Goal: Task Accomplishment & Management: Complete application form

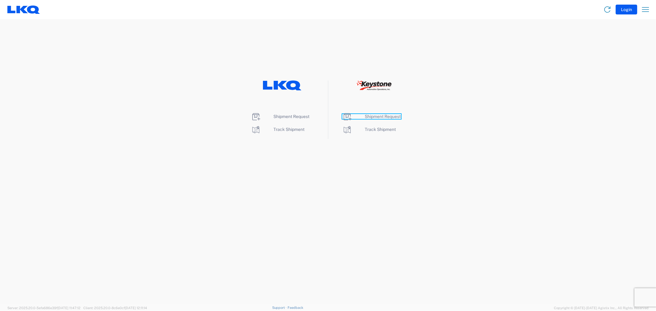
click at [379, 118] on span "Shipment Request" at bounding box center [383, 116] width 36 height 5
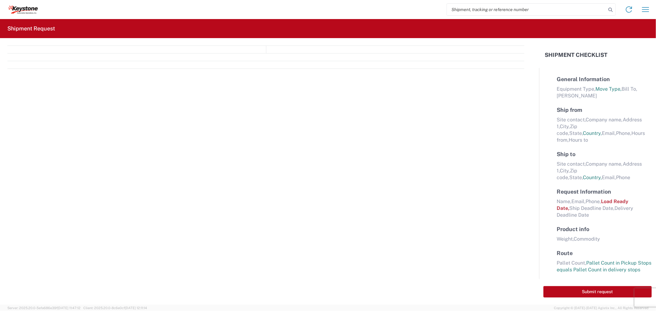
select select "FULL"
select select "LBS"
select select "IN"
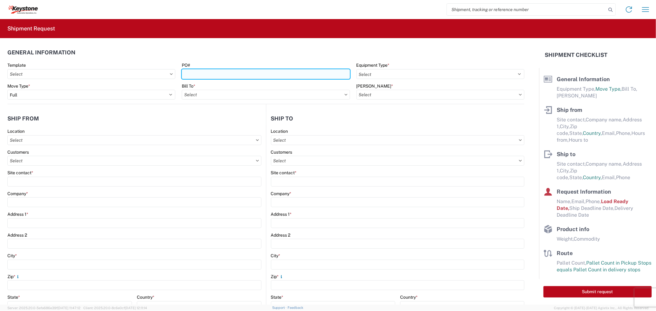
click at [235, 72] on input "PO#" at bounding box center [266, 74] width 168 height 10
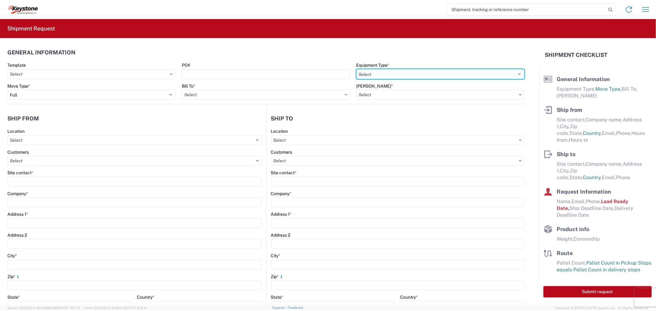
click at [394, 69] on select "Select 53’ Dry Van Flatbed Dropdeck (van) Lowboy (flatbed) Rail" at bounding box center [441, 74] width 168 height 10
select select "STDV"
click at [357, 69] on select "Select 53’ Dry Van Flatbed Dropdeck (van) Lowboy (flatbed) Rail" at bounding box center [441, 74] width 168 height 10
click at [342, 97] on input "text" at bounding box center [266, 95] width 168 height 10
click at [211, 110] on input at bounding box center [236, 110] width 100 height 10
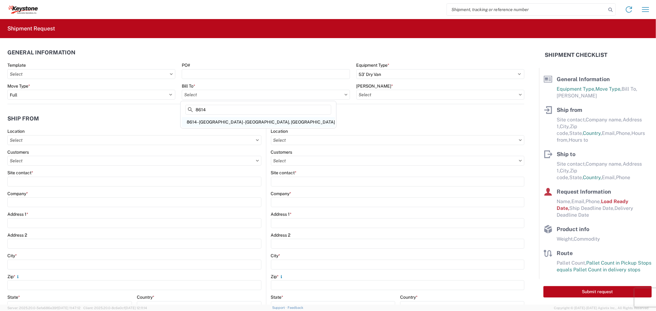
type input "8614"
click at [202, 119] on div "8614 - [GEOGRAPHIC_DATA] - [GEOGRAPHIC_DATA], [GEOGRAPHIC_DATA]" at bounding box center [258, 122] width 153 height 10
click at [418, 97] on input "text" at bounding box center [441, 95] width 168 height 10
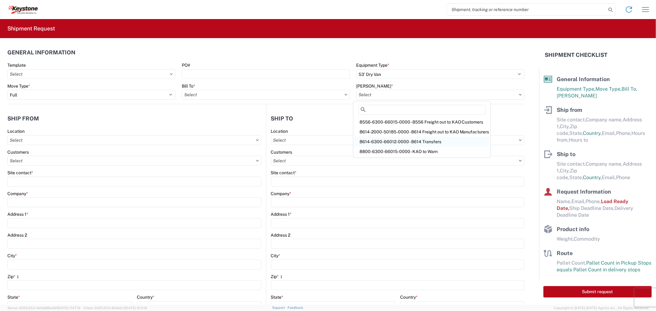
click at [390, 141] on div "8614-6300-66012-0000 - 8614 Transfers" at bounding box center [422, 142] width 135 height 10
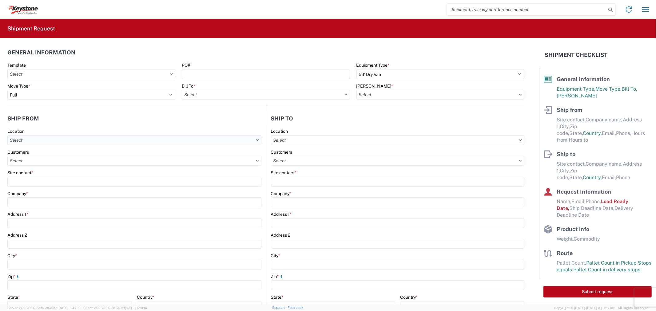
click at [48, 139] on input "text" at bounding box center [134, 140] width 254 height 10
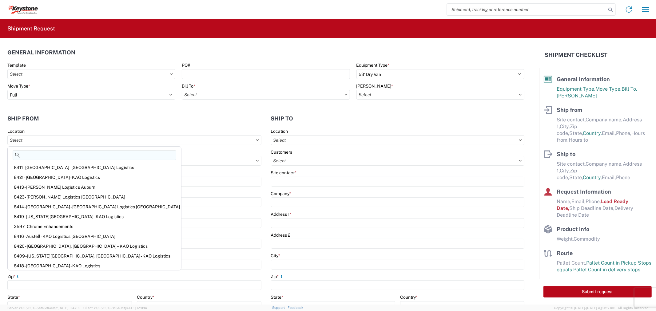
click at [41, 156] on input at bounding box center [95, 155] width 164 height 10
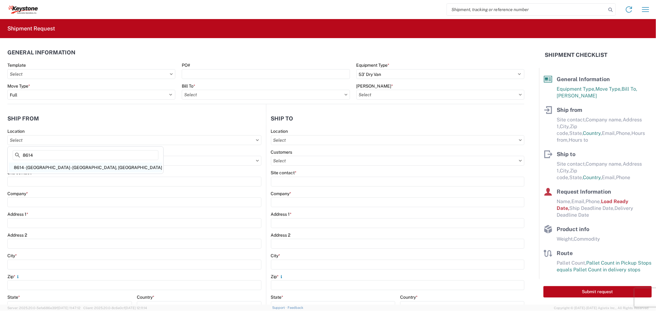
type input "8614"
click at [56, 170] on div "8614 - [GEOGRAPHIC_DATA] - [GEOGRAPHIC_DATA], [GEOGRAPHIC_DATA]" at bounding box center [85, 168] width 153 height 10
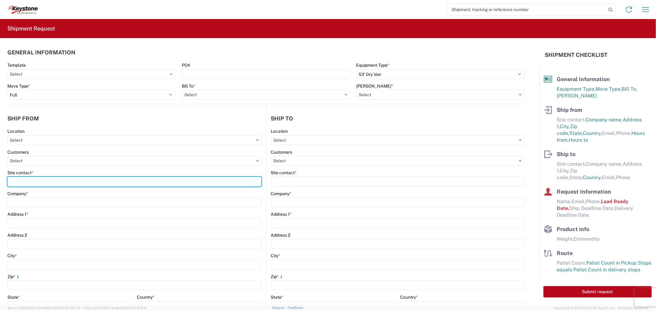
click at [36, 182] on input "Site contact *" at bounding box center [134, 182] width 254 height 10
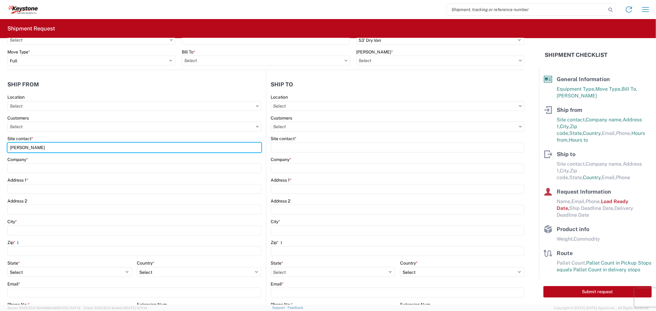
scroll to position [68, 0]
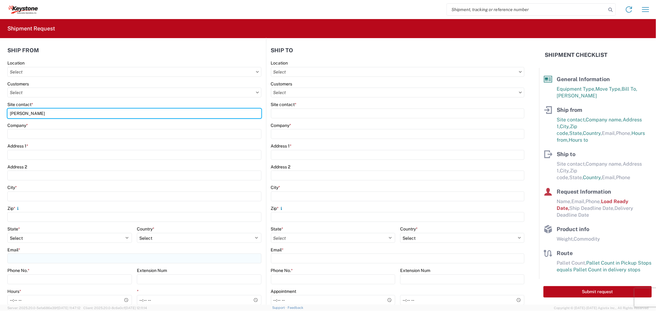
type input "[PERSON_NAME]"
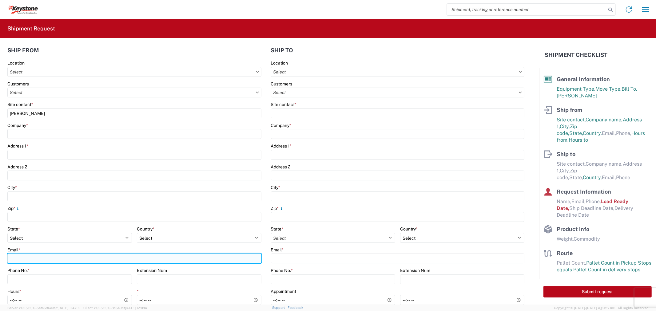
click at [32, 262] on input "Email *" at bounding box center [134, 259] width 254 height 10
type input "[EMAIL_ADDRESS][DOMAIN_NAME], [EMAIL_ADDRESS][DOMAIN_NAME], [EMAIL_ADDRESS][DOM…"
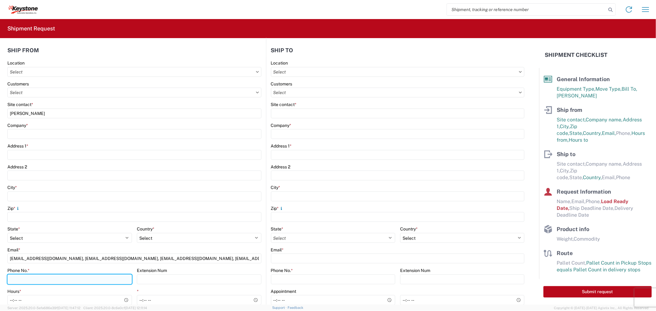
click at [36, 282] on input "Phone No. *" at bounding box center [69, 280] width 125 height 10
type input "9512775237"
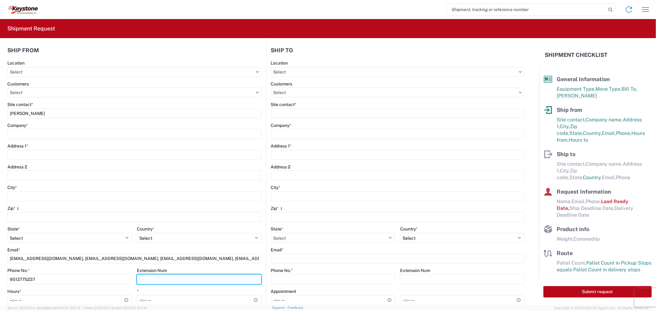
click at [160, 283] on input "Extension Num" at bounding box center [199, 280] width 125 height 10
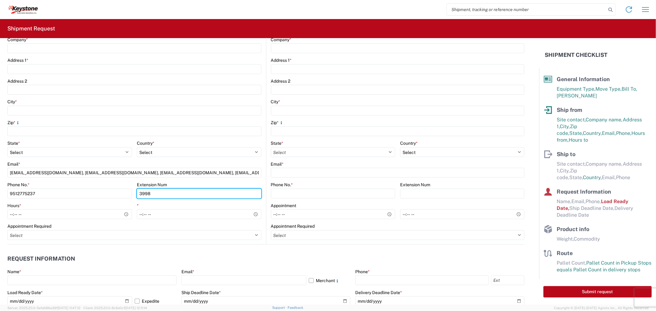
scroll to position [205, 0]
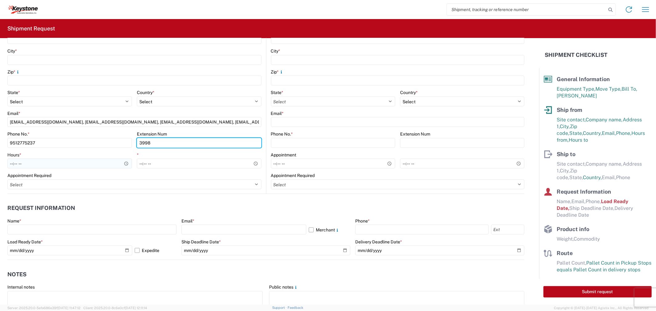
type input "3998"
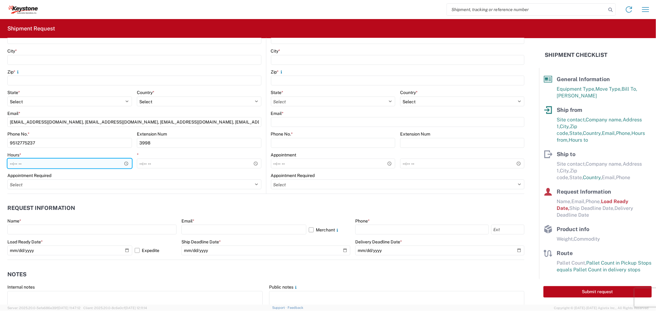
click at [14, 161] on input "Hours *" at bounding box center [69, 164] width 125 height 10
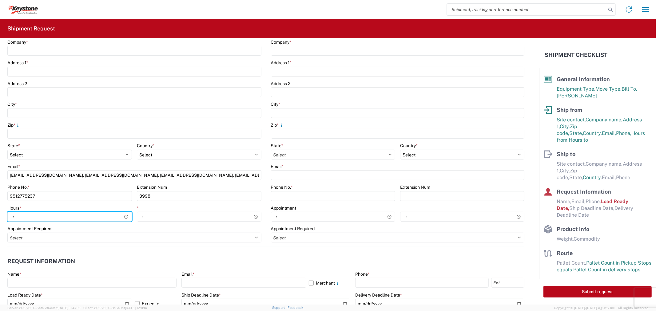
scroll to position [137, 0]
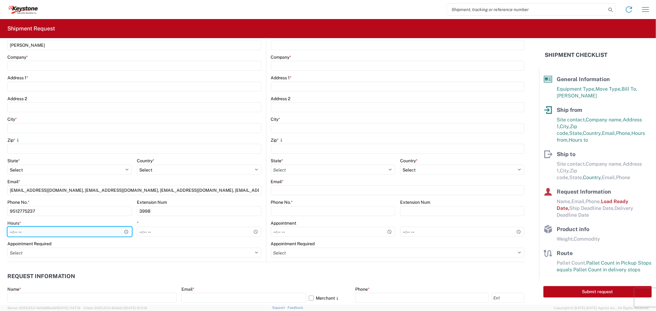
click at [12, 232] on input "Hours *" at bounding box center [69, 232] width 125 height 10
type input "09:00"
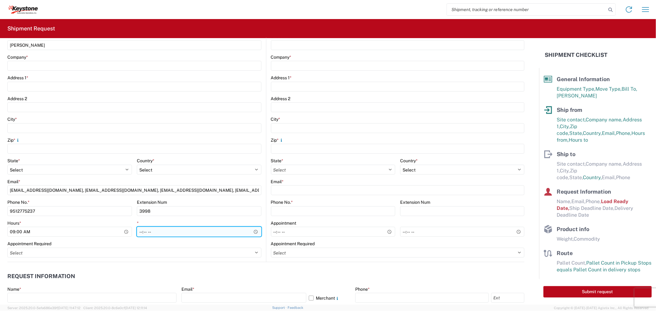
click at [141, 233] on input "*" at bounding box center [199, 232] width 125 height 10
type input "20:00"
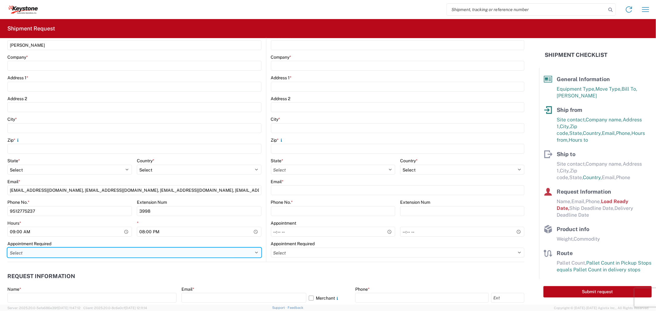
click at [136, 254] on select "Select Appt Required Appt Not Required Appt - First available" at bounding box center [134, 253] width 254 height 10
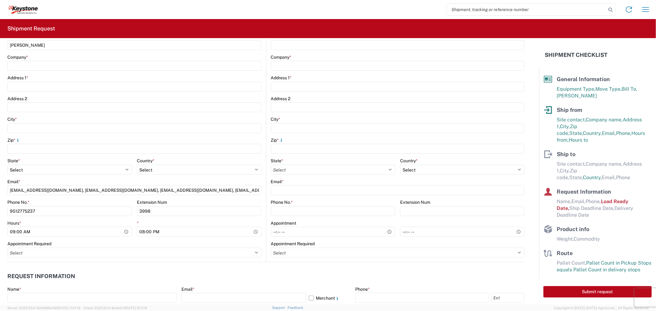
click at [299, 276] on header "Request Information" at bounding box center [265, 277] width 517 height 14
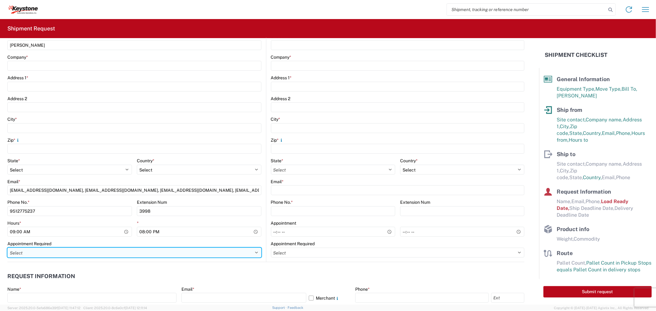
click at [180, 256] on select "Select Appt Required Appt Not Required Appt - First available" at bounding box center [134, 253] width 254 height 10
select select "apptNotRequired"
click at [7, 248] on select "Select Appt Required Appt Not Required Appt - First available" at bounding box center [134, 253] width 254 height 10
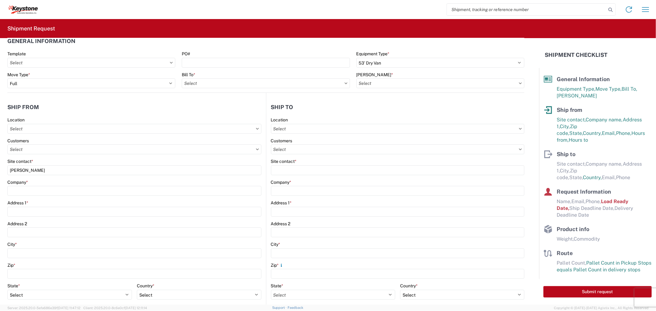
scroll to position [0, 0]
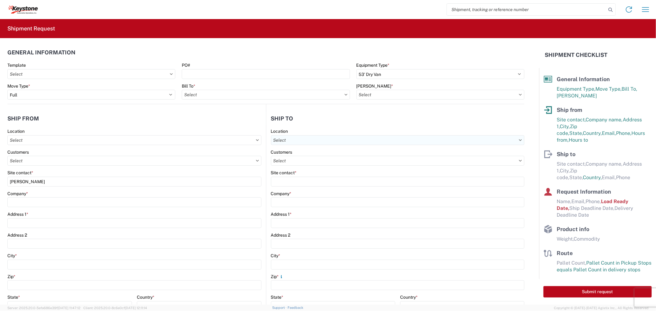
click at [303, 140] on input "text" at bounding box center [398, 140] width 254 height 10
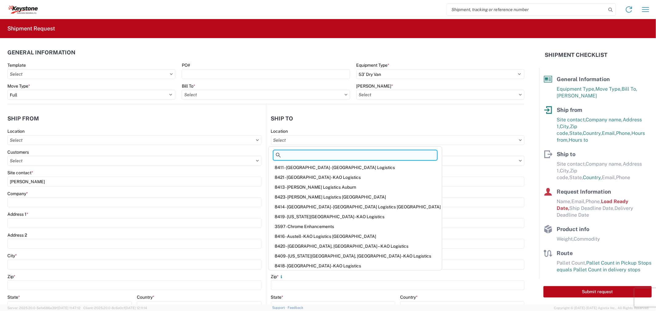
click at [318, 156] on input at bounding box center [356, 155] width 164 height 10
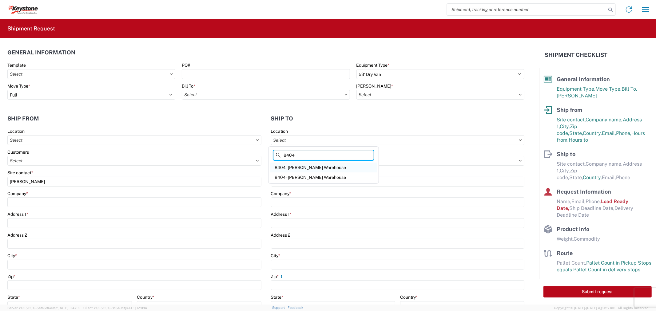
type input "8404"
click at [317, 167] on div "8404 - [PERSON_NAME] Warehouse" at bounding box center [324, 168] width 108 height 10
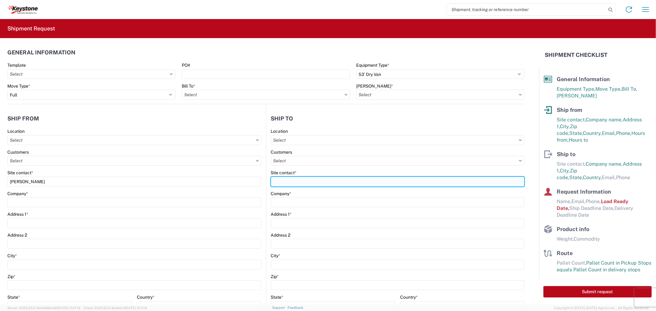
click at [307, 182] on input "Site contact *" at bounding box center [398, 182] width 254 height 10
type input "[PERSON_NAME]"
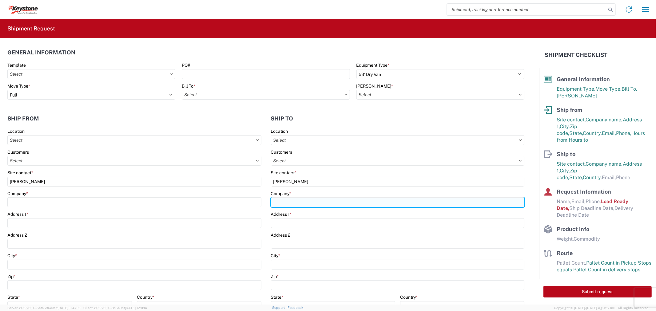
click at [311, 203] on input "Company *" at bounding box center [398, 203] width 254 height 10
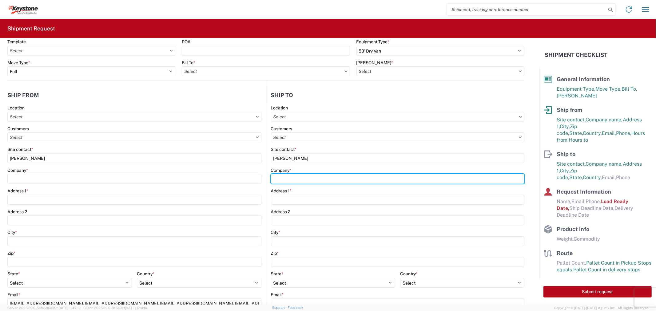
scroll to position [34, 0]
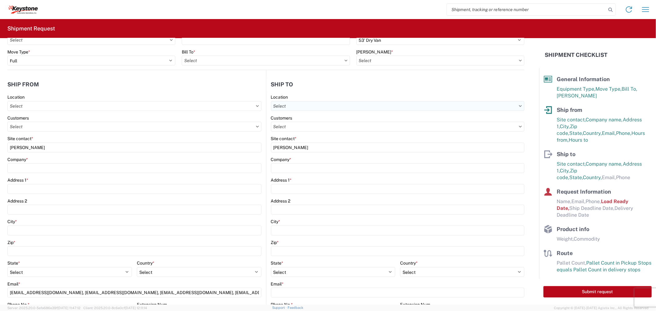
click at [297, 106] on input "text" at bounding box center [398, 106] width 254 height 10
type input "8404"
click at [300, 146] on div "8404 - [PERSON_NAME] Warehouse" at bounding box center [324, 143] width 108 height 10
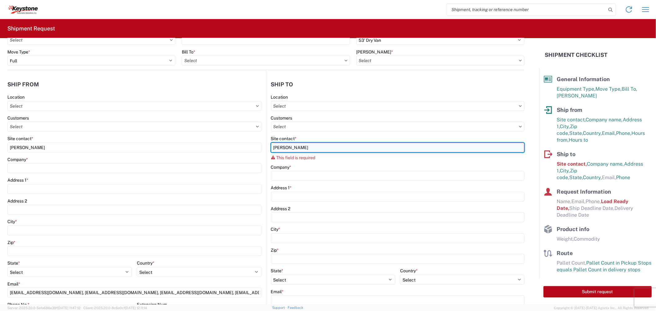
click at [310, 148] on input "[PERSON_NAME]" at bounding box center [398, 148] width 254 height 10
type input "[PERSON_NAME]"
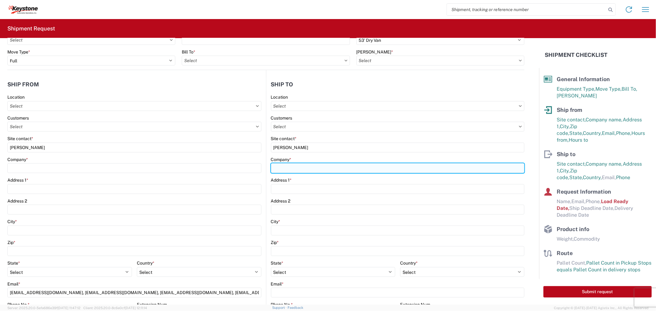
click at [309, 170] on input "Company *" at bounding box center [398, 168] width 254 height 10
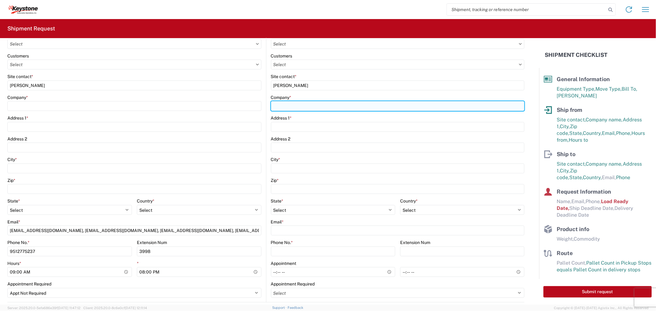
scroll to position [102, 0]
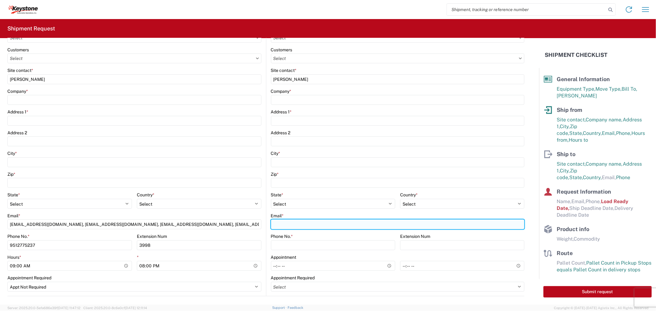
click at [300, 222] on input "Email *" at bounding box center [398, 225] width 254 height 10
click at [337, 226] on input "Email *" at bounding box center [398, 225] width 254 height 10
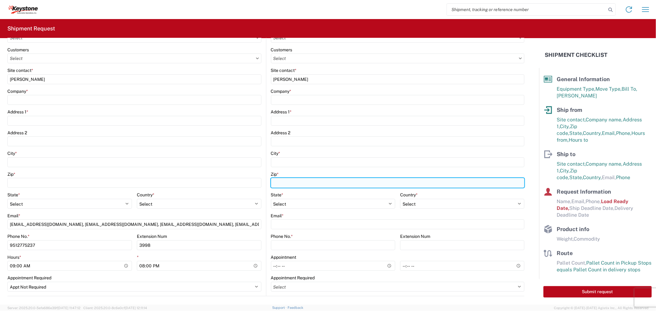
click at [353, 185] on input "Zip *" at bounding box center [398, 183] width 254 height 10
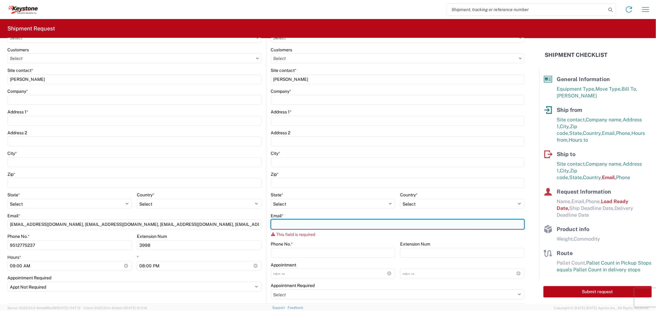
click at [294, 227] on input "Email *" at bounding box center [398, 225] width 254 height 10
paste input "[EMAIL_ADDRESS][DOMAIN_NAME], [EMAIL_ADDRESS][DOMAIN_NAME], [EMAIL_ADDRESS][DOM…"
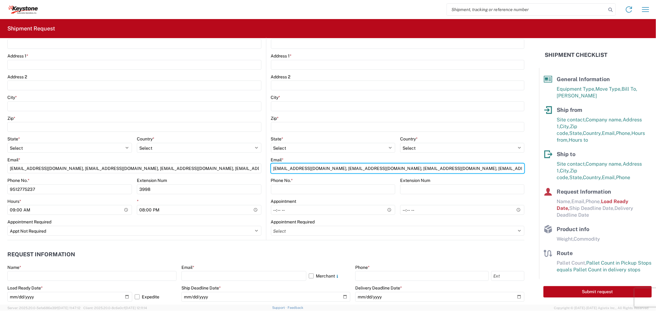
scroll to position [171, 0]
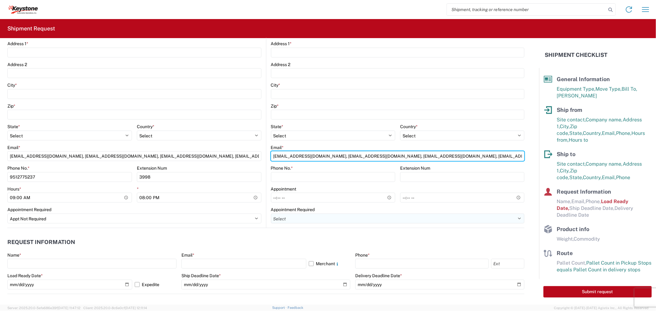
type input "[EMAIL_ADDRESS][DOMAIN_NAME], [EMAIL_ADDRESS][DOMAIN_NAME], [EMAIL_ADDRESS][DOM…"
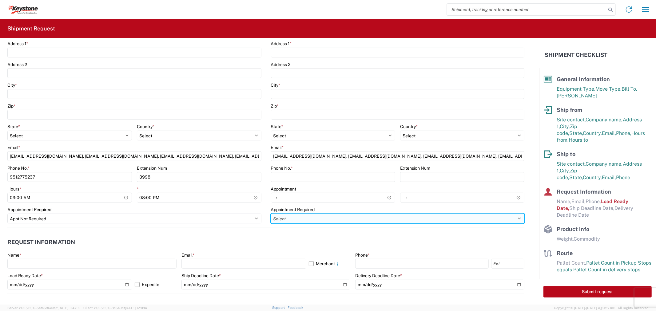
click at [515, 219] on select "Select Appt Required Appt Not Required Appt - First available" at bounding box center [398, 219] width 254 height 10
select select "apptRequired"
click at [271, 214] on select "Select Appt Required Appt Not Required Appt - First available" at bounding box center [398, 219] width 254 height 10
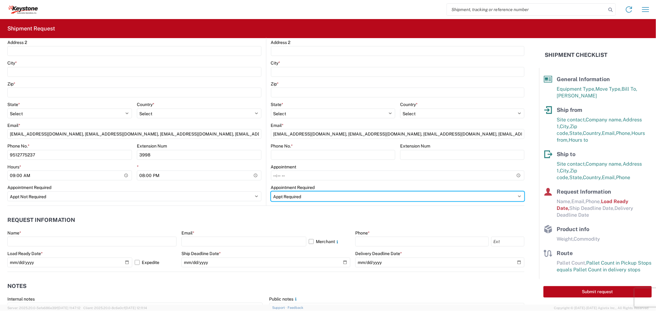
scroll to position [205, 0]
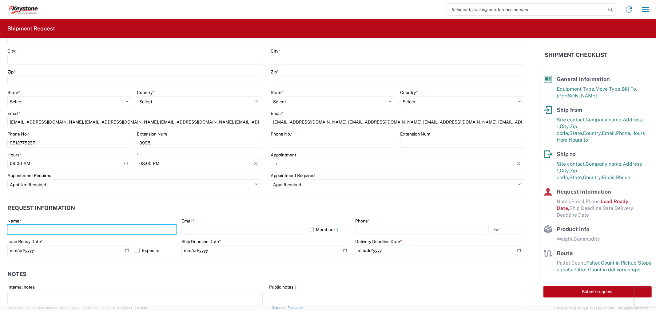
click at [42, 232] on input "text" at bounding box center [91, 230] width 169 height 10
type input "[PERSON_NAME]"
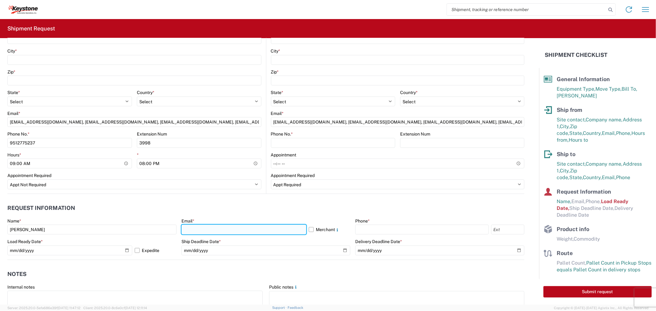
click at [233, 226] on input "text" at bounding box center [244, 230] width 125 height 10
type input "[EMAIL_ADDRESS][DOMAIN_NAME], [EMAIL_ADDRESS][DOMAIN_NAME], [EMAIL_ADDRESS][DOM…"
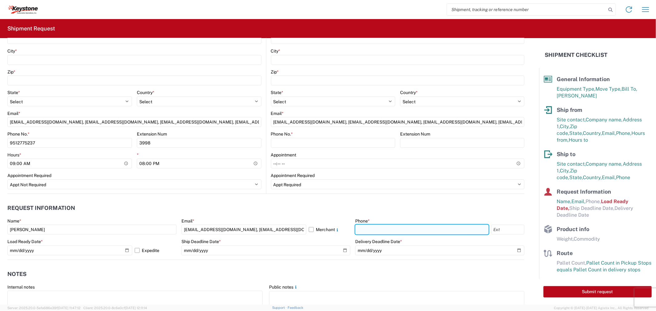
click at [383, 225] on input "text" at bounding box center [421, 230] width 133 height 10
type input "9512775237"
click at [508, 229] on input "text" at bounding box center [507, 230] width 33 height 10
type input "3998"
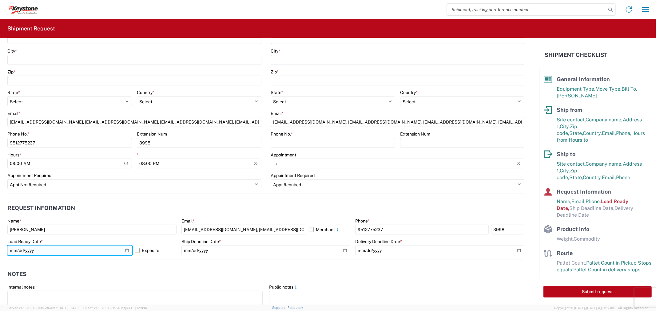
click at [124, 250] on input "[DATE]" at bounding box center [69, 251] width 125 height 10
type input "[DATE]"
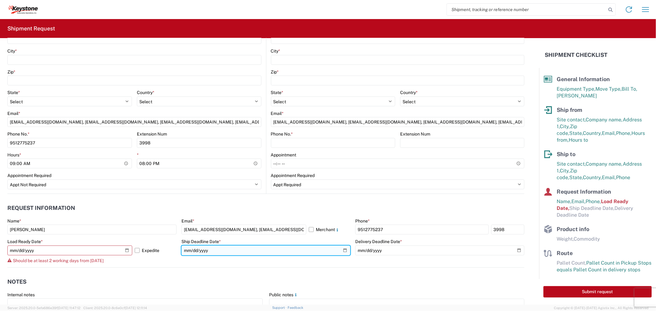
click at [343, 251] on input "date" at bounding box center [266, 251] width 169 height 10
click at [136, 251] on label "Expedite" at bounding box center [156, 251] width 42 height 10
click at [0, 0] on input "Expedite" at bounding box center [0, 0] width 0 height 0
click at [343, 252] on input "date" at bounding box center [266, 251] width 169 height 10
type input "[DATE]"
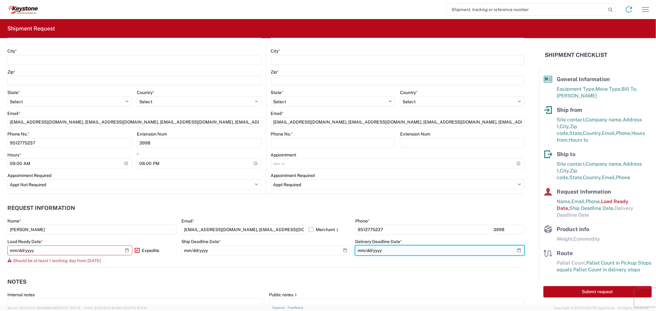
click at [516, 249] on input "date" at bounding box center [439, 251] width 169 height 10
type input "[DATE]"
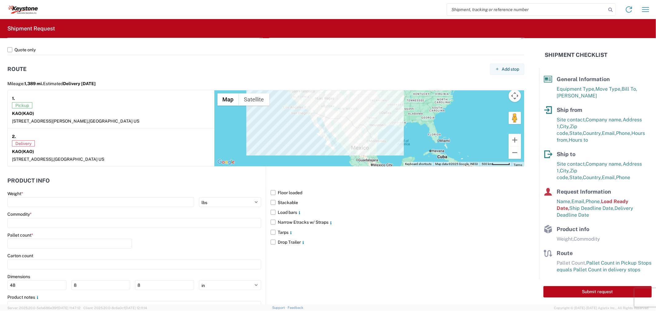
scroll to position [513, 0]
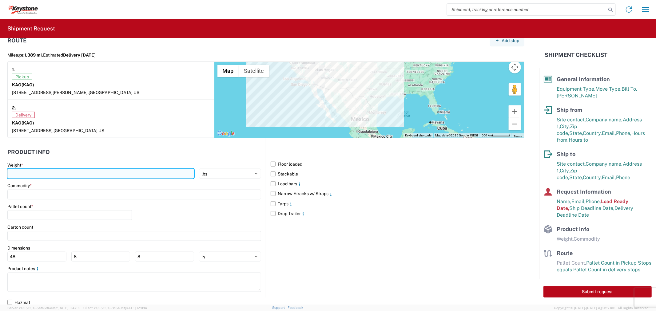
click at [66, 172] on input "number" at bounding box center [100, 174] width 187 height 10
type input "25000"
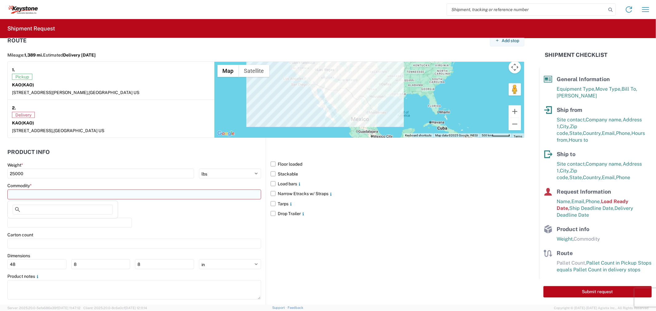
click at [54, 194] on input at bounding box center [134, 195] width 254 height 10
click at [48, 207] on input at bounding box center [63, 210] width 100 height 10
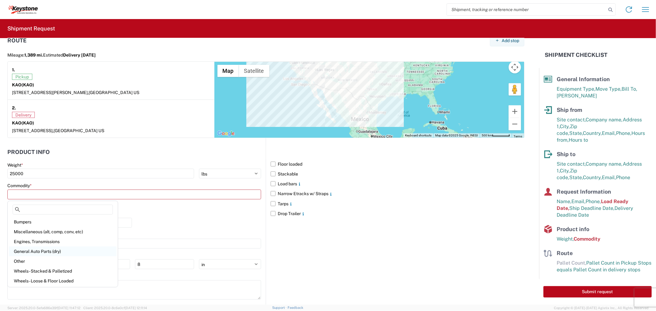
click at [30, 250] on div "General Auto Parts (dry)" at bounding box center [63, 252] width 108 height 10
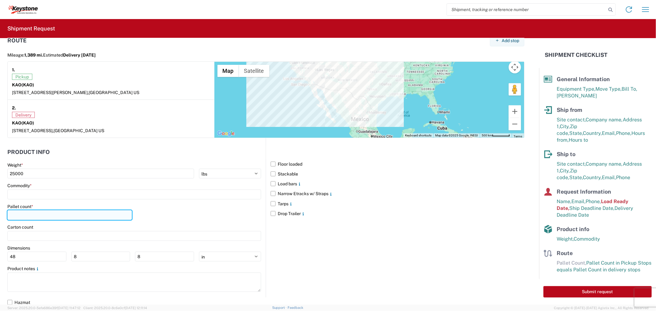
click at [29, 218] on input "number" at bounding box center [69, 215] width 125 height 10
type input "24"
click at [196, 220] on div "Pallet count * 24" at bounding box center [134, 214] width 254 height 21
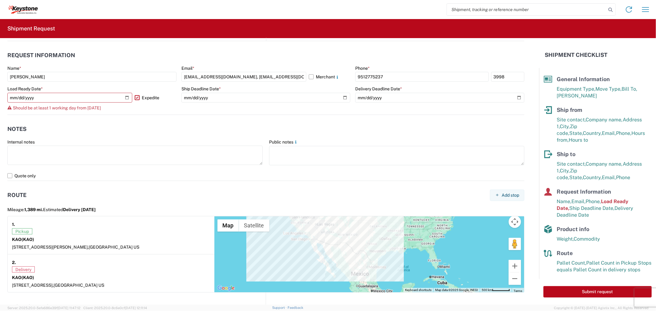
scroll to position [311, 0]
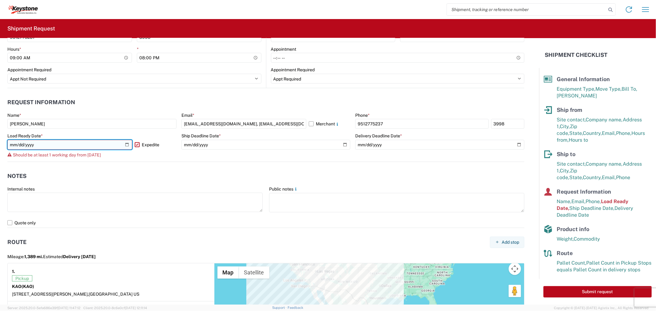
click at [125, 145] on input "[DATE]" at bounding box center [69, 145] width 125 height 10
click at [126, 145] on input "[DATE]" at bounding box center [69, 145] width 125 height 10
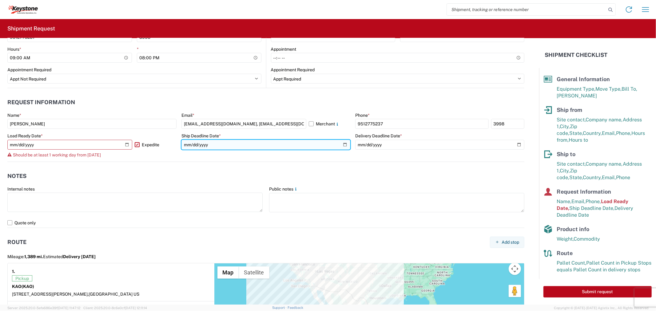
click at [344, 145] on input "[DATE]" at bounding box center [266, 145] width 169 height 10
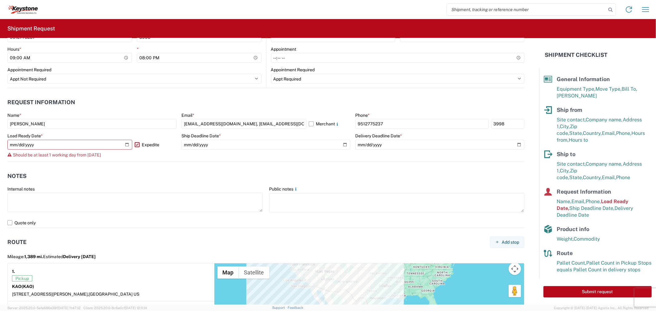
click at [282, 167] on agx-notes "Notes Internal notes Public notes Quote only" at bounding box center [265, 195] width 517 height 66
click at [137, 145] on label "Expedite" at bounding box center [156, 145] width 42 height 10
click at [0, 0] on input "Expedite" at bounding box center [0, 0] width 0 height 0
click at [130, 142] on input "[DATE]" at bounding box center [69, 145] width 125 height 10
click at [126, 145] on input "[DATE]" at bounding box center [69, 145] width 125 height 10
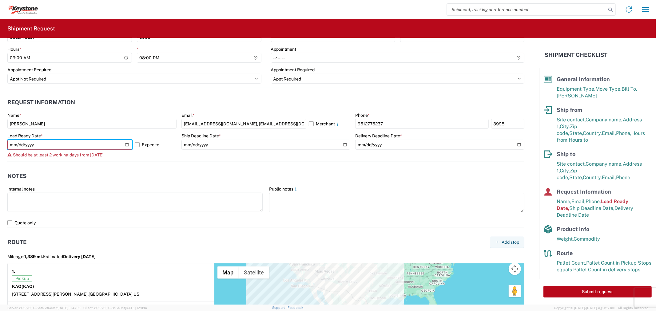
type input "[DATE]"
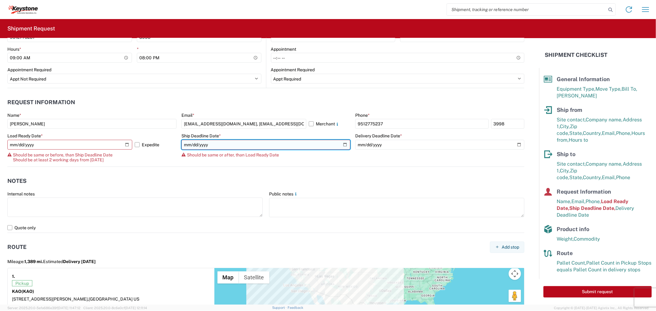
click at [341, 144] on input "[DATE]" at bounding box center [266, 145] width 169 height 10
type input "[DATE]"
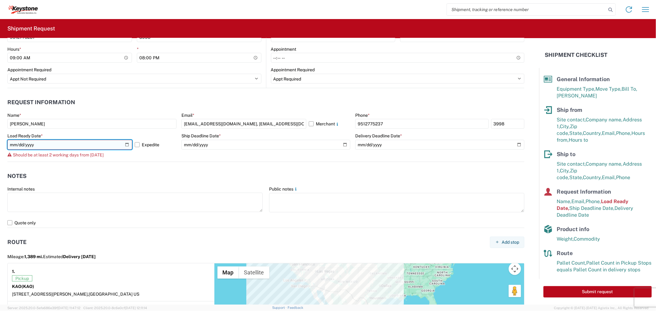
click at [127, 145] on input "[DATE]" at bounding box center [69, 145] width 125 height 10
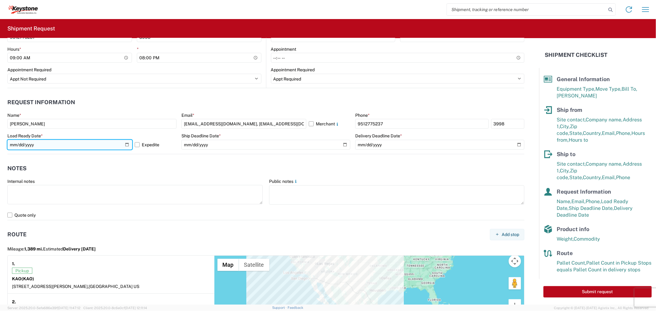
click at [124, 145] on input "[DATE]" at bounding box center [69, 145] width 125 height 10
type input "[DATE]"
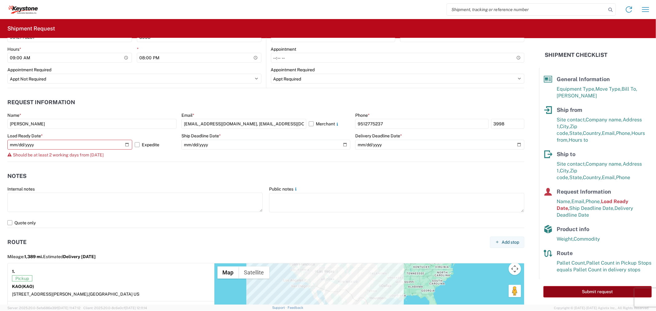
click at [587, 286] on button "Submit request" at bounding box center [598, 291] width 108 height 11
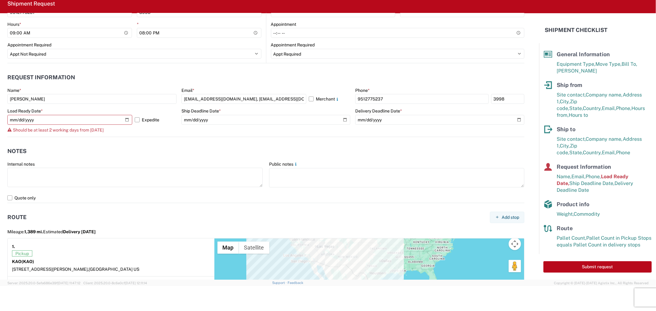
scroll to position [25, 0]
click at [584, 266] on button "Submit request" at bounding box center [598, 266] width 108 height 11
click at [135, 121] on label "Expedite" at bounding box center [156, 120] width 42 height 10
click at [0, 0] on input "Expedite" at bounding box center [0, 0] width 0 height 0
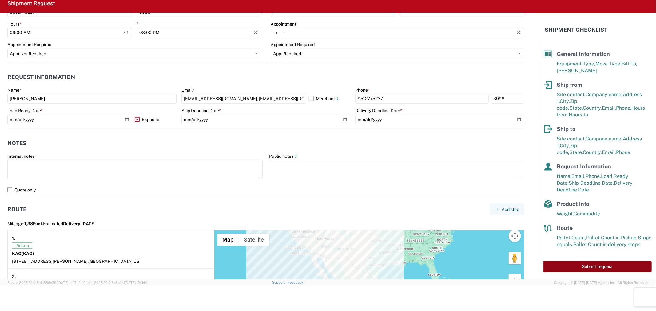
click at [598, 263] on button "Submit request" at bounding box center [598, 266] width 108 height 11
